Goal: Task Accomplishment & Management: Use online tool/utility

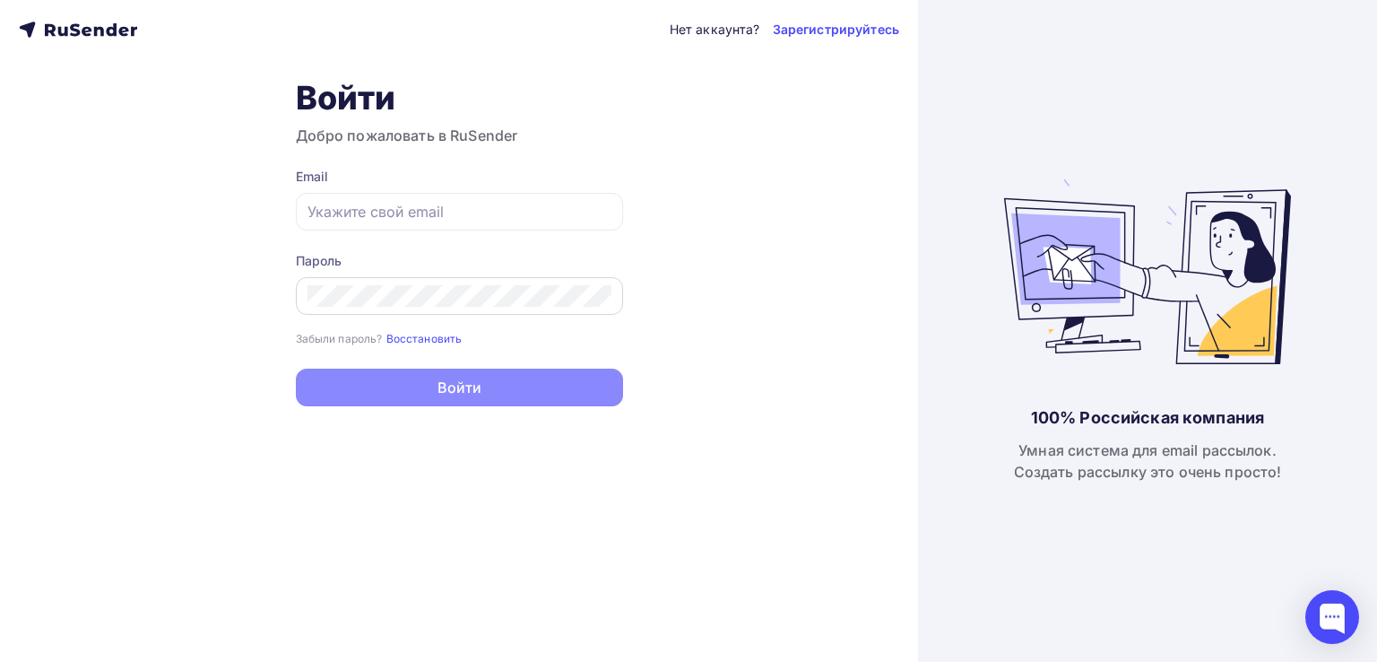
type input "[EMAIL_ADDRESS][DOMAIN_NAME]"
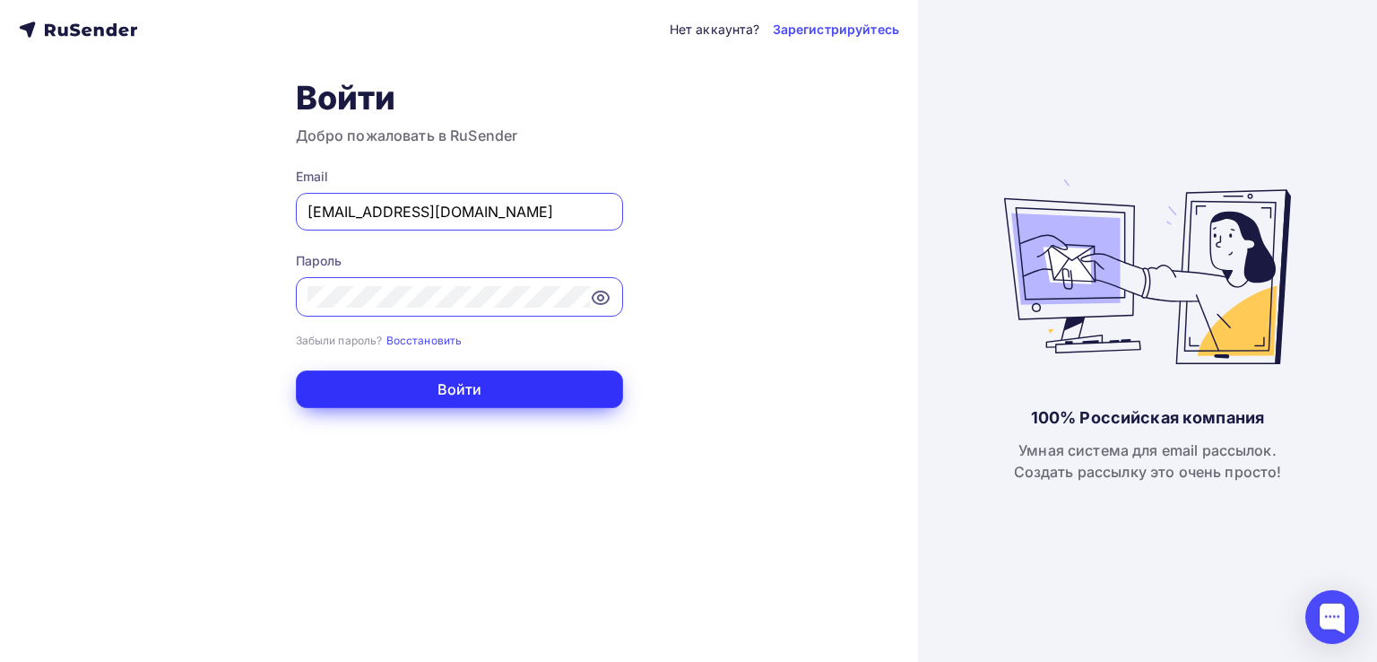
click at [334, 379] on button "Войти" at bounding box center [459, 389] width 327 height 38
